Goal: Information Seeking & Learning: Learn about a topic

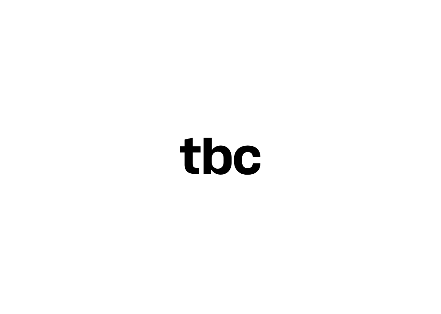
scroll to position [0, 58]
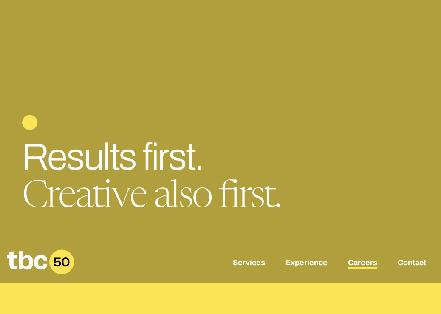
click at [370, 263] on link "Careers" at bounding box center [362, 263] width 29 height 10
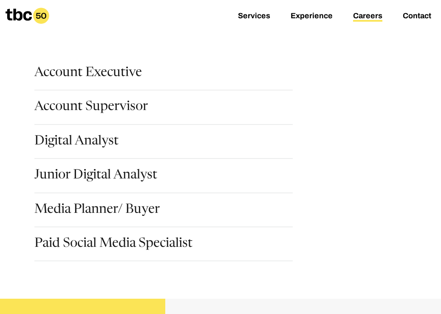
scroll to position [114, 0]
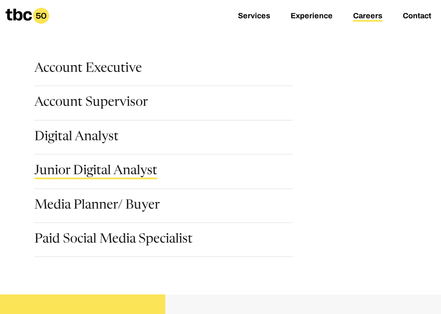
click at [120, 173] on link "Junior Digital Analyst" at bounding box center [95, 172] width 123 height 14
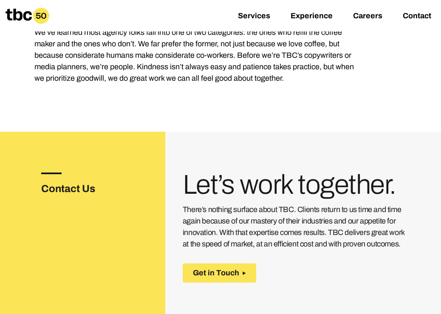
scroll to position [1134, 0]
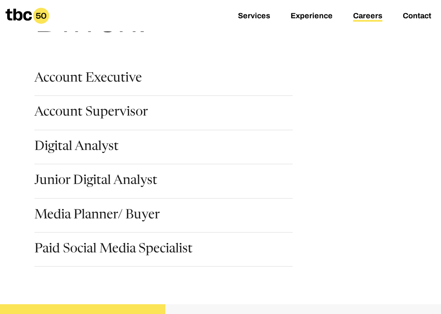
scroll to position [77, 0]
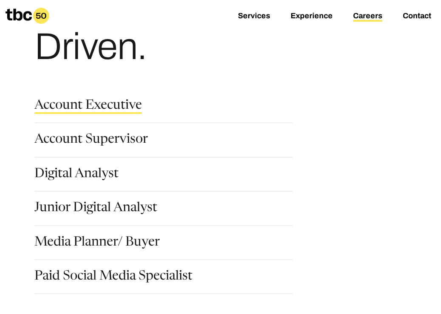
click at [109, 99] on link "Account Executive" at bounding box center [88, 106] width 108 height 14
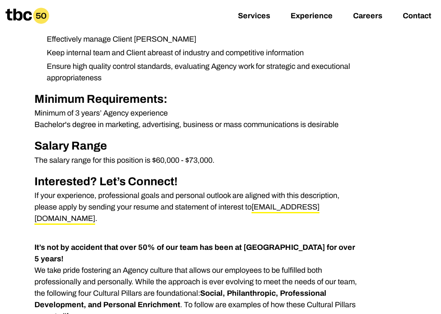
scroll to position [374, 0]
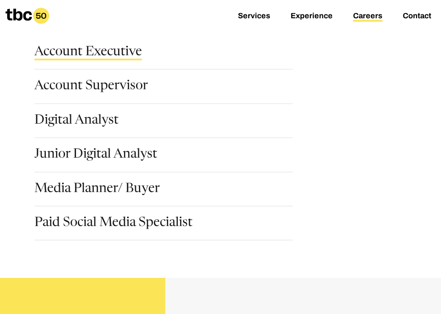
scroll to position [157, 0]
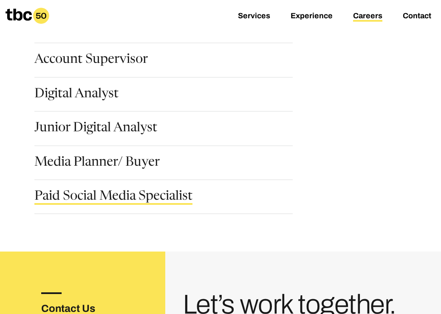
click at [116, 200] on link "Paid Social Media Specialist" at bounding box center [113, 197] width 158 height 14
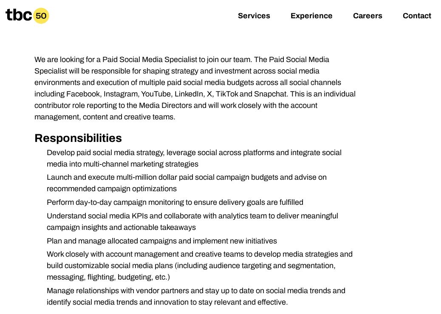
scroll to position [183, 0]
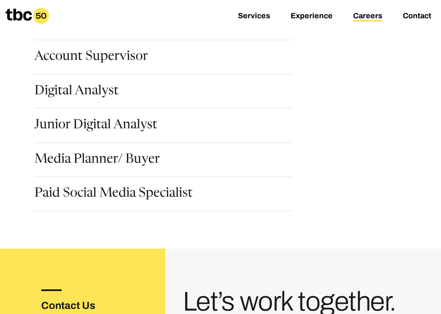
scroll to position [162, 0]
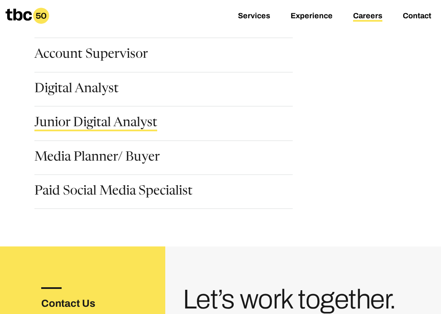
click at [133, 127] on link "Junior Digital Analyst" at bounding box center [95, 124] width 123 height 14
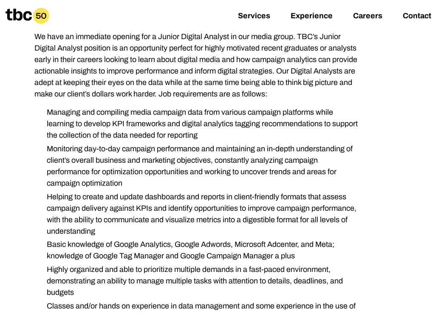
scroll to position [191, 0]
